Goal: Transaction & Acquisition: Obtain resource

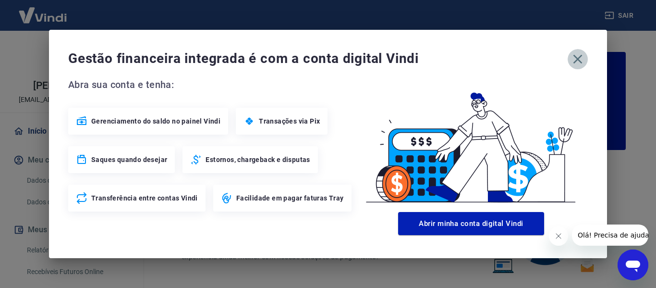
click at [578, 58] on icon "button" at bounding box center [577, 59] width 9 height 9
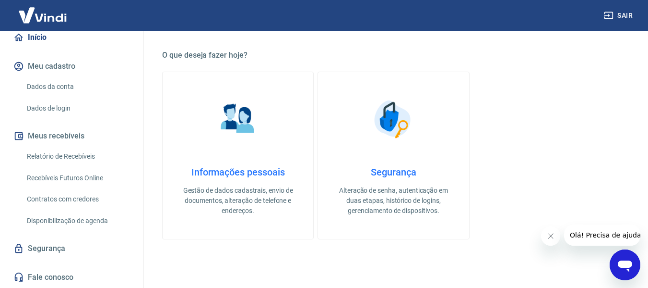
scroll to position [288, 0]
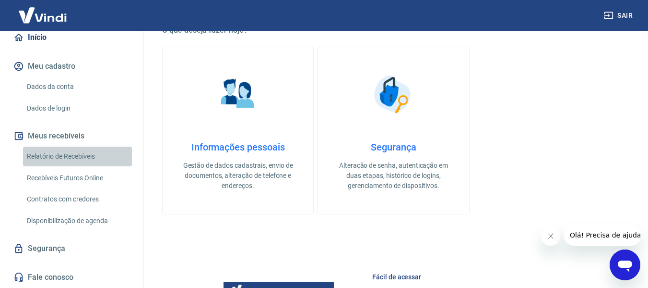
click at [86, 157] on link "Relatório de Recebíveis" at bounding box center [77, 156] width 109 height 20
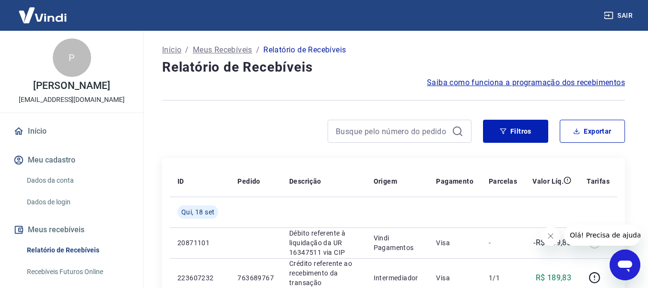
click at [73, 189] on link "Dados da conta" at bounding box center [77, 180] width 109 height 20
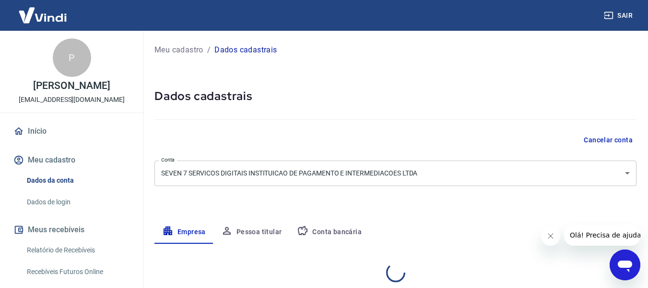
select select "MG"
click at [256, 229] on button "Pessoa titular" at bounding box center [252, 231] width 76 height 23
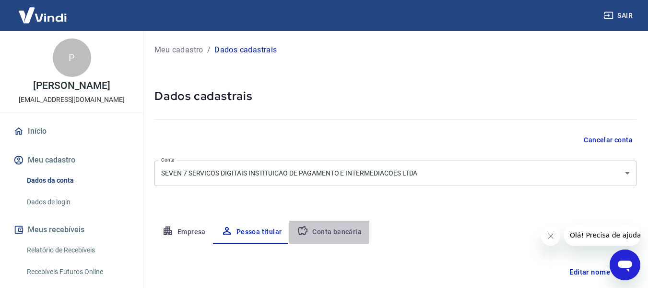
click at [312, 230] on button "Conta bancária" at bounding box center [329, 231] width 80 height 23
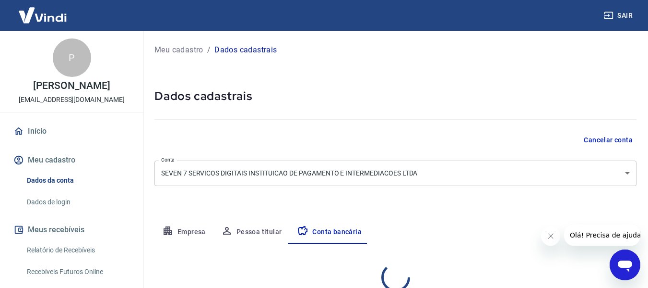
select select "1"
click at [194, 229] on button "Empresa" at bounding box center [184, 231] width 59 height 23
select select "MG"
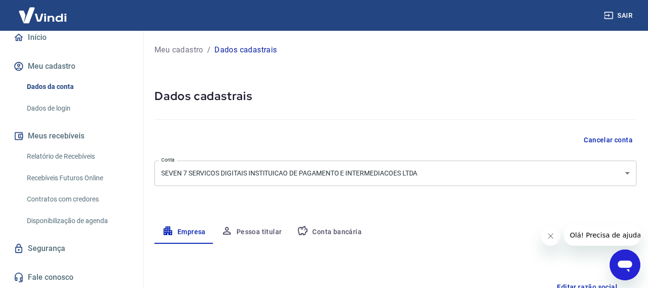
scroll to position [96, 0]
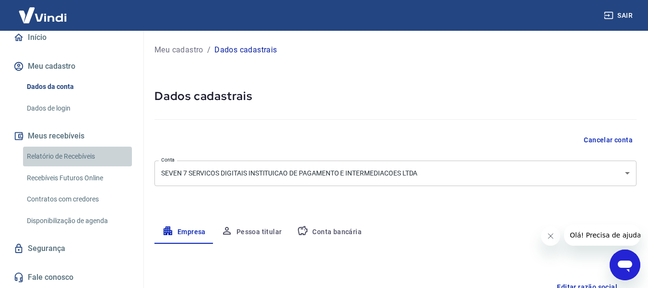
click at [82, 160] on link "Relatório de Recebíveis" at bounding box center [77, 156] width 109 height 20
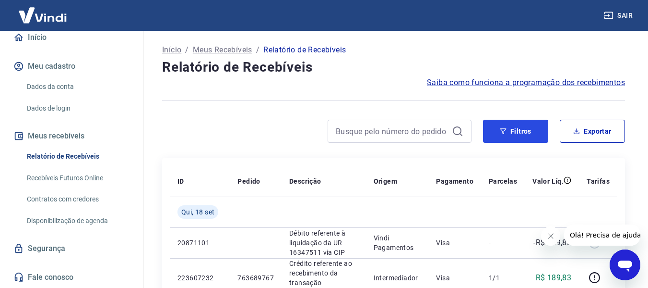
drag, startPoint x: 511, startPoint y: 130, endPoint x: 330, endPoint y: 121, distance: 181.2
click at [511, 130] on button "Filtros" at bounding box center [515, 131] width 65 height 23
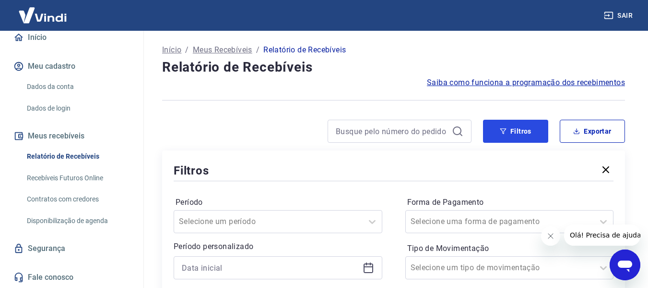
scroll to position [96, 0]
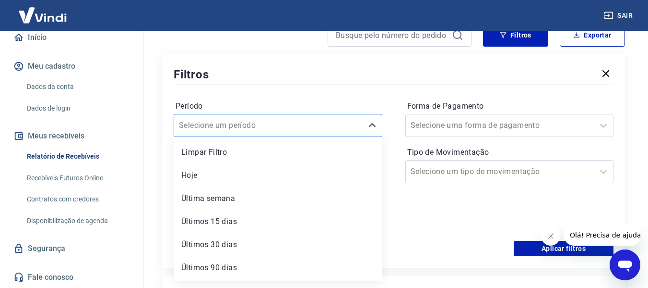
click at [296, 125] on div at bounding box center [268, 125] width 179 height 13
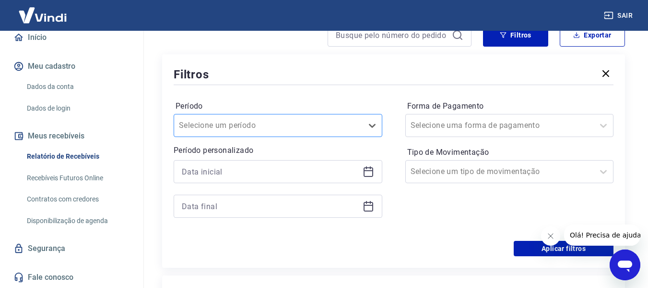
click at [296, 125] on div at bounding box center [268, 125] width 179 height 13
click at [368, 169] on icon at bounding box center [369, 172] width 12 height 12
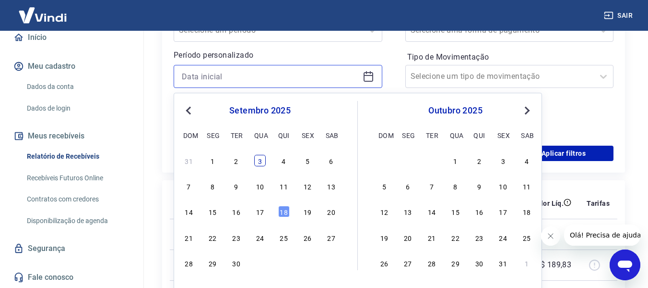
scroll to position [192, 0]
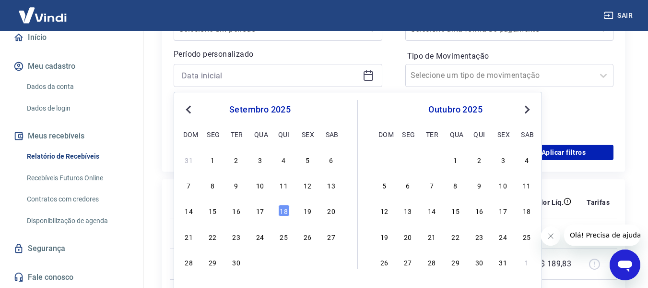
click at [192, 112] on button "Previous Month" at bounding box center [189, 110] width 12 height 12
click at [187, 160] on div "1" at bounding box center [189, 160] width 12 height 12
type input "[DATE]"
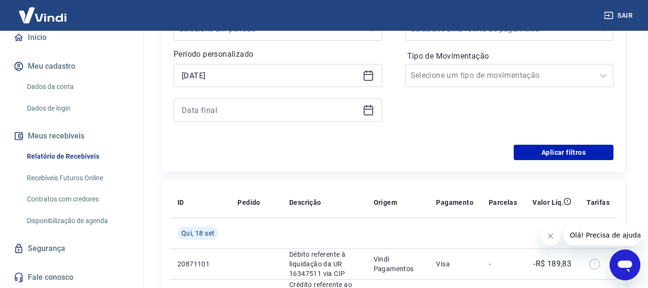
click at [370, 108] on icon at bounding box center [369, 110] width 12 height 12
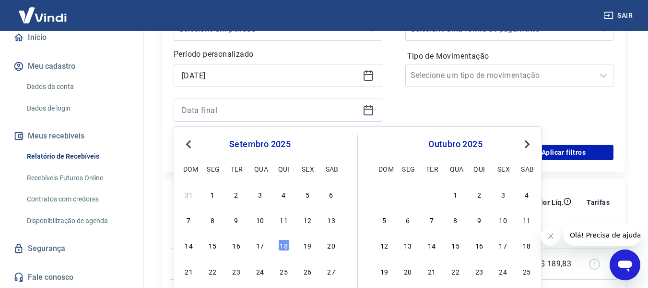
click at [192, 147] on button "Previous Month" at bounding box center [189, 144] width 12 height 12
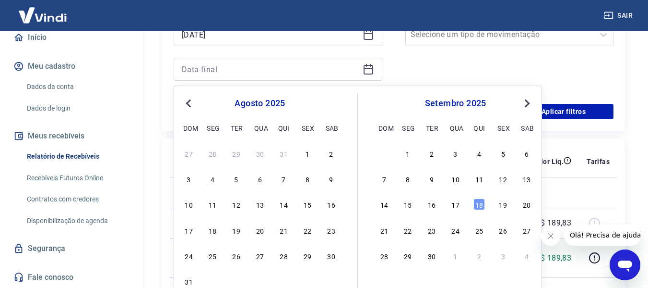
scroll to position [240, 0]
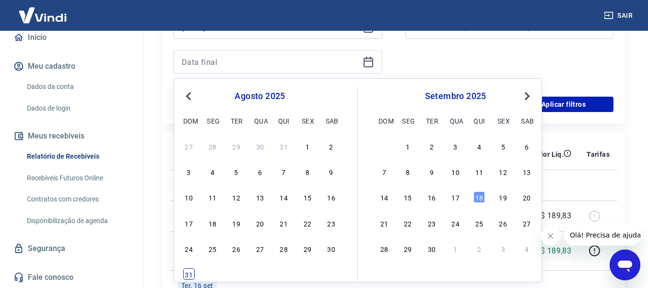
click at [191, 276] on div "31" at bounding box center [189, 274] width 12 height 12
type input "[DATE]"
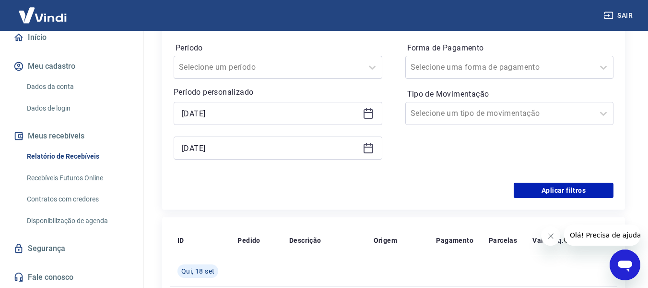
scroll to position [144, 0]
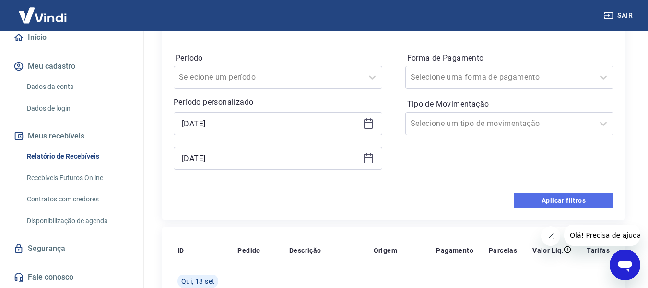
click at [551, 204] on button "Aplicar filtros" at bounding box center [564, 199] width 100 height 15
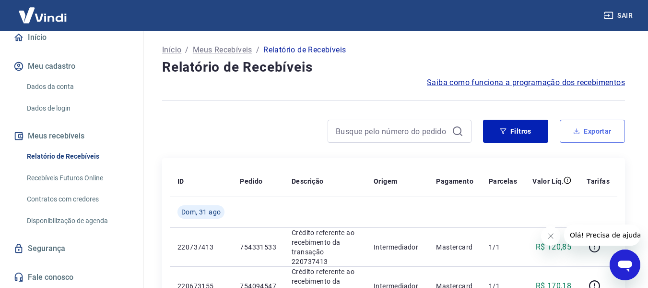
click at [591, 129] on button "Exportar" at bounding box center [592, 131] width 65 height 23
type input "[DATE]"
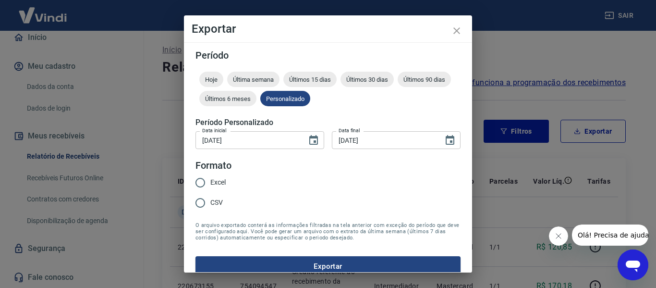
click at [207, 181] on input "Excel" at bounding box center [200, 182] width 20 height 20
radio input "true"
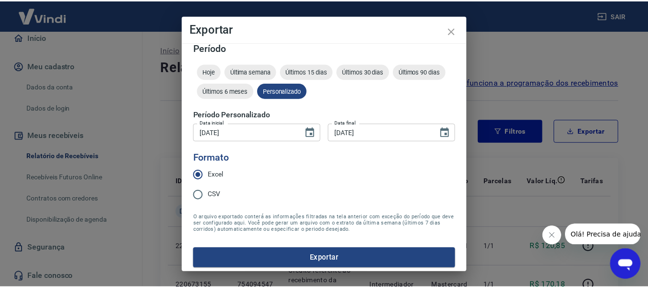
scroll to position [12, 0]
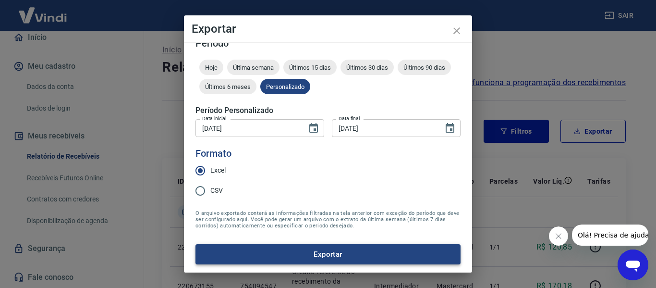
click at [311, 253] on button "Exportar" at bounding box center [327, 254] width 265 height 20
